Goal: Navigation & Orientation: Understand site structure

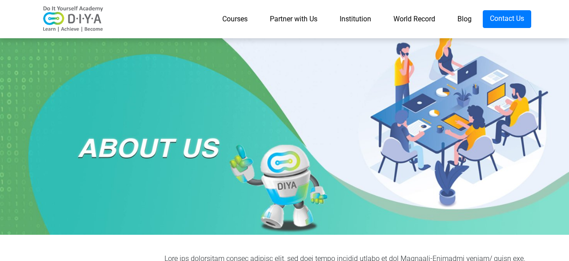
click at [247, 16] on link "Courses" at bounding box center [235, 19] width 48 height 18
click at [458, 22] on link "Blog" at bounding box center [464, 19] width 36 height 18
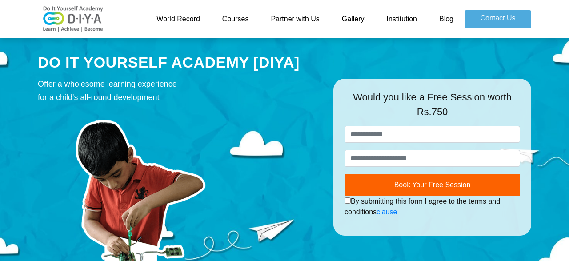
click at [198, 19] on link "World Record" at bounding box center [178, 19] width 66 height 18
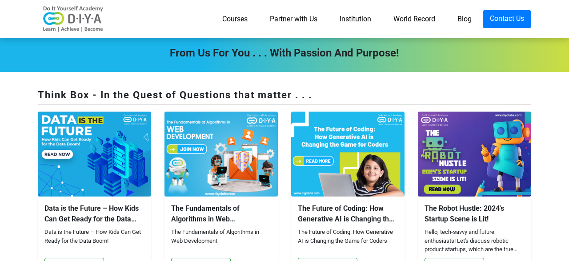
click at [360, 15] on link "Institution" at bounding box center [356, 19] width 54 height 18
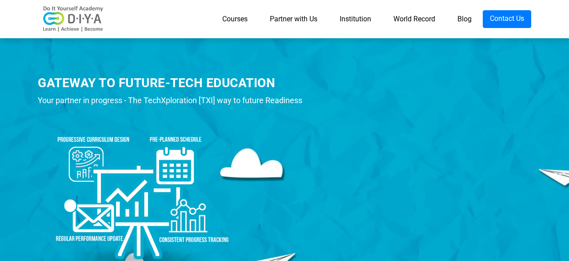
click at [242, 19] on link "Courses" at bounding box center [235, 19] width 48 height 18
